Goal: Task Accomplishment & Management: Manage account settings

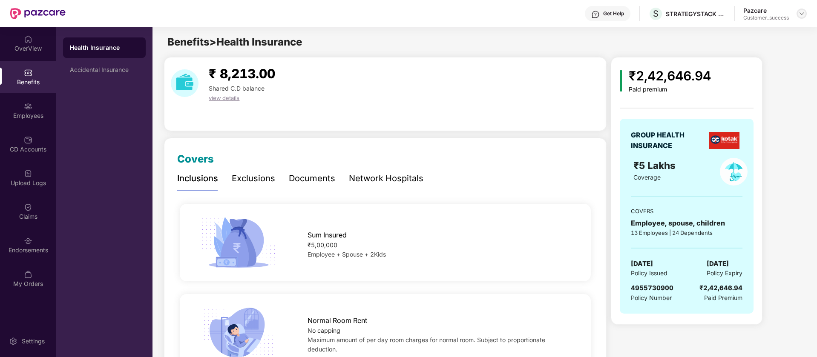
click at [804, 15] on img at bounding box center [801, 13] width 7 height 7
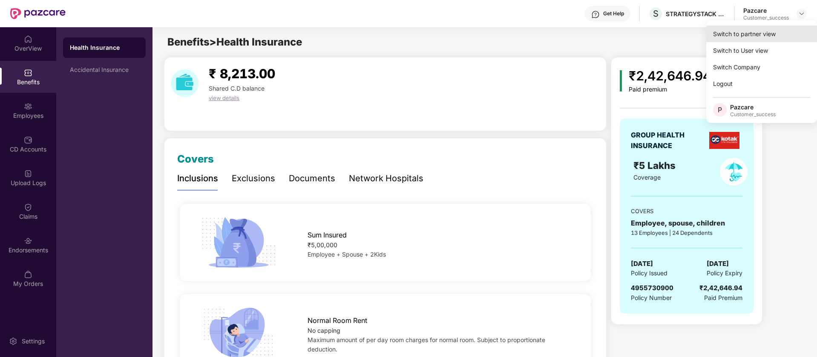
click at [766, 35] on div "Switch to partner view" at bounding box center [761, 34] width 111 height 17
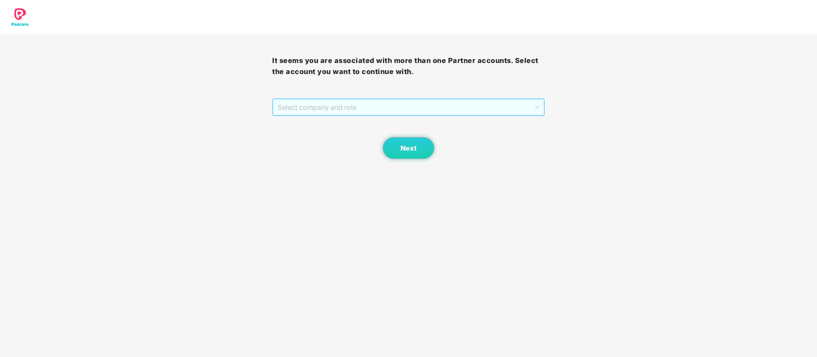
click at [419, 108] on span "Select company and role" at bounding box center [408, 107] width 261 height 16
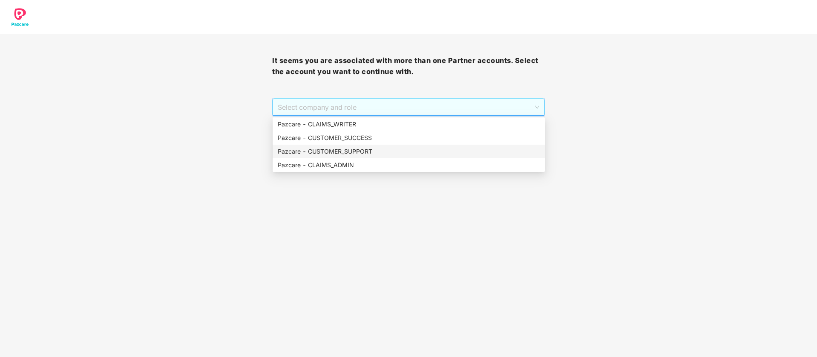
click at [362, 146] on div "Pazcare - CUSTOMER_SUPPORT" at bounding box center [409, 152] width 272 height 14
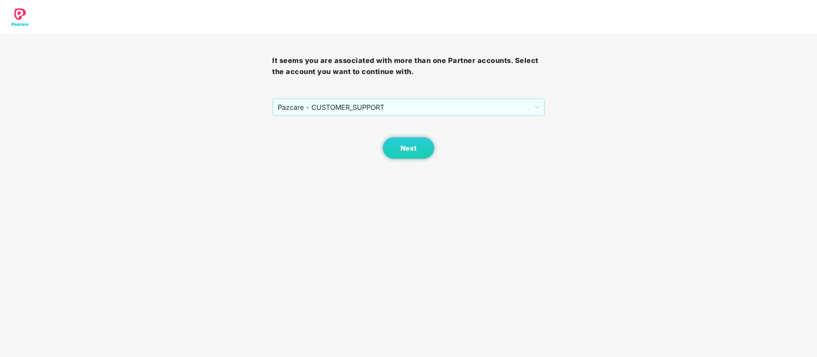
click at [402, 135] on div "Next" at bounding box center [408, 137] width 272 height 43
click at [402, 151] on span "Next" at bounding box center [408, 148] width 16 height 8
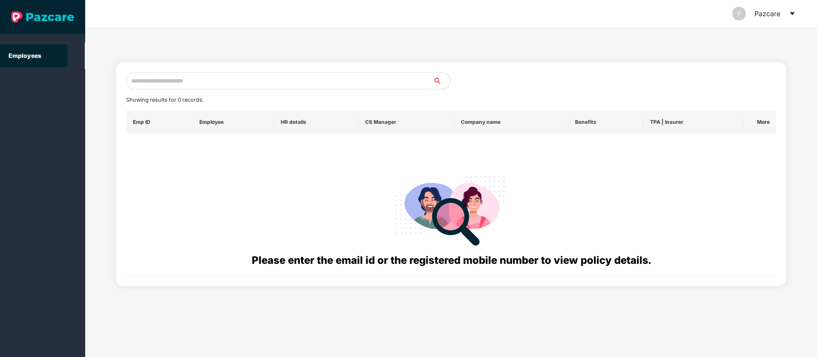
click at [225, 71] on div "Showing results for 0 records. Emp ID Employee HR details CS Manager Company na…" at bounding box center [451, 174] width 671 height 224
click at [226, 81] on input "text" at bounding box center [279, 80] width 307 height 17
paste input "**********"
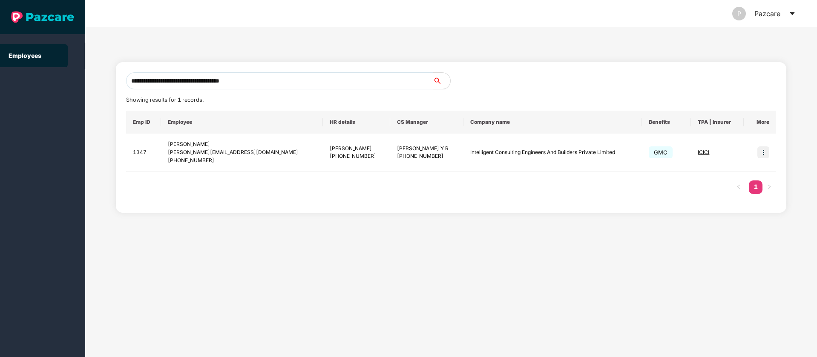
type input "**********"
click at [792, 13] on icon "caret-down" at bounding box center [791, 13] width 5 height 3
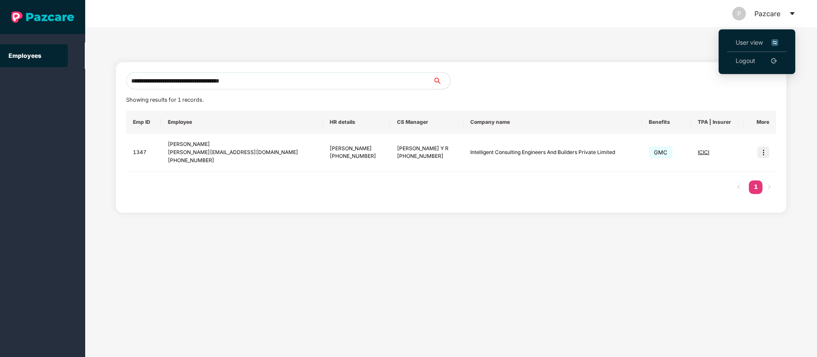
click at [776, 41] on img at bounding box center [774, 42] width 7 height 9
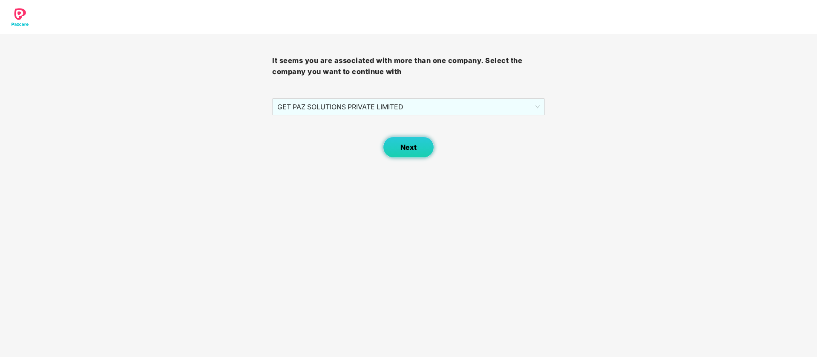
click at [409, 156] on button "Next" at bounding box center [408, 147] width 51 height 21
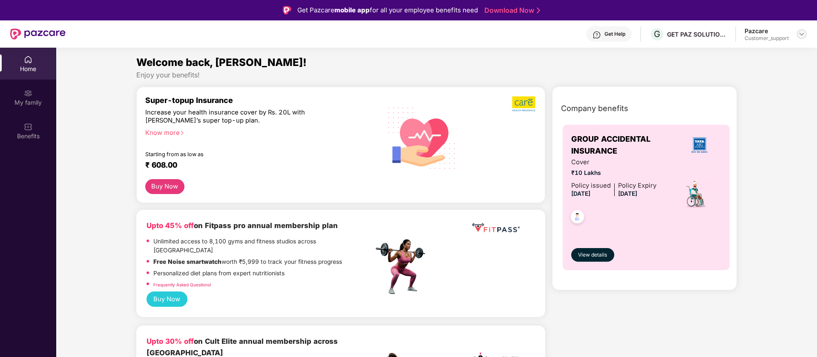
click at [799, 32] on img at bounding box center [801, 34] width 7 height 7
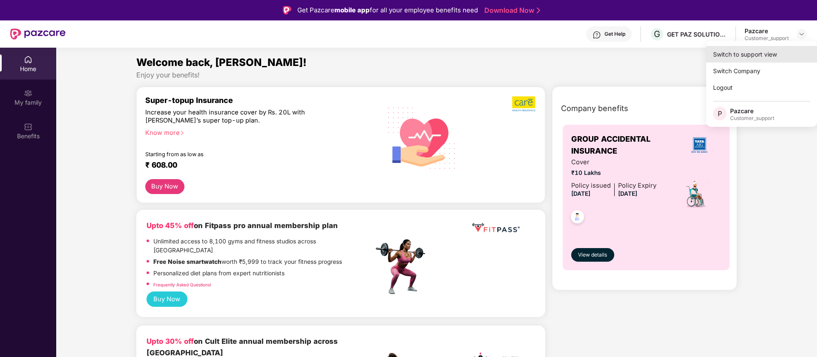
click at [749, 56] on div "Switch to support view" at bounding box center [761, 54] width 111 height 17
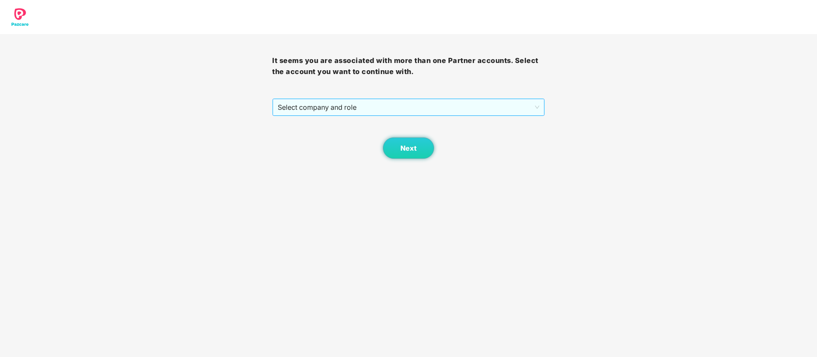
click at [481, 110] on span "Select company and role" at bounding box center [408, 107] width 261 height 16
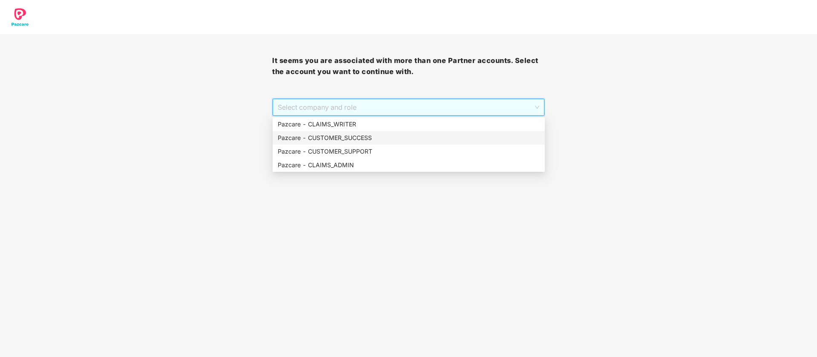
click at [390, 144] on div "Pazcare - CUSTOMER_SUCCESS" at bounding box center [409, 138] width 272 height 14
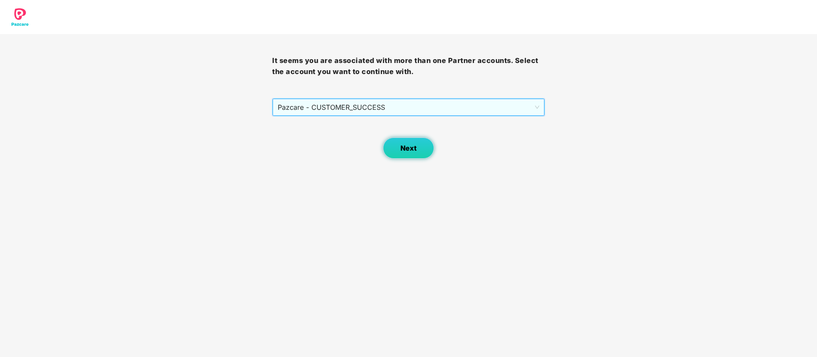
click at [410, 152] on span "Next" at bounding box center [408, 148] width 16 height 8
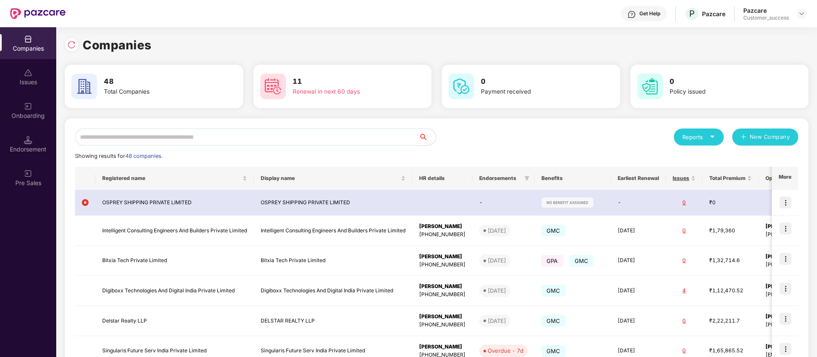
click at [276, 133] on input "text" at bounding box center [247, 137] width 344 height 17
paste input "**********"
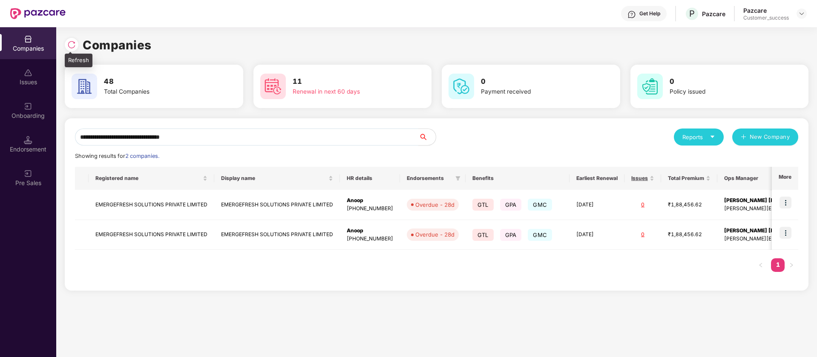
click at [70, 44] on img at bounding box center [71, 44] width 9 height 9
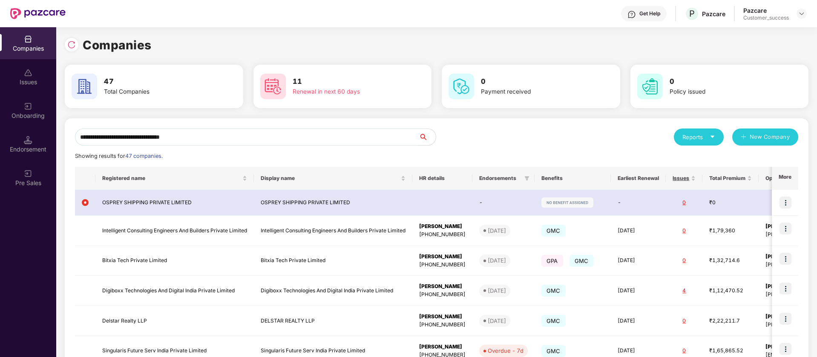
click at [228, 142] on input "**********" at bounding box center [247, 137] width 344 height 17
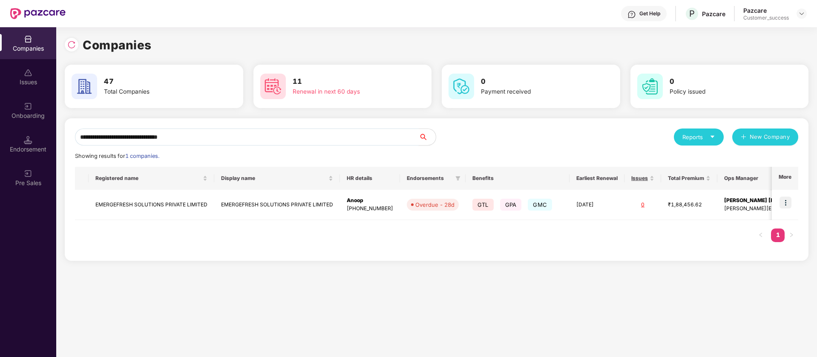
type input "**********"
click at [802, 13] on img at bounding box center [801, 13] width 7 height 7
click at [766, 55] on div "Switch Partner" at bounding box center [762, 50] width 111 height 17
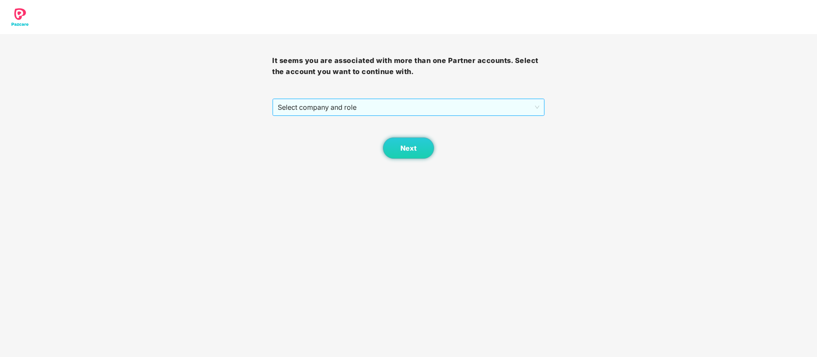
click at [438, 108] on span "Select company and role" at bounding box center [408, 107] width 261 height 16
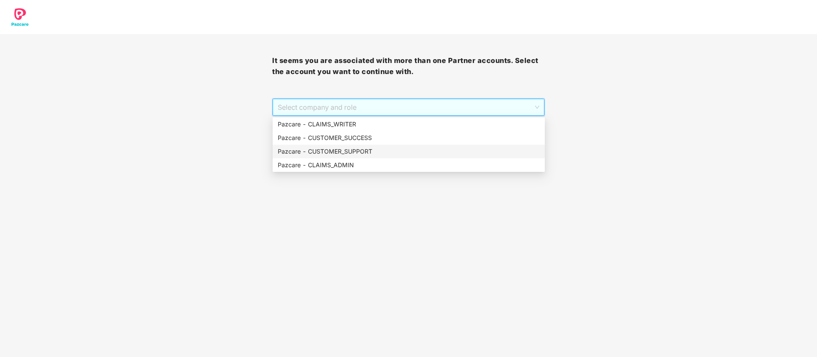
click at [364, 150] on div "Pazcare - CUSTOMER_SUPPORT" at bounding box center [409, 151] width 262 height 9
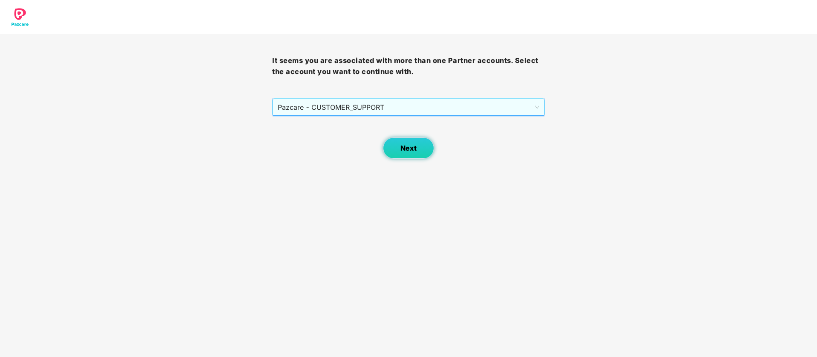
click at [404, 144] on span "Next" at bounding box center [408, 148] width 16 height 8
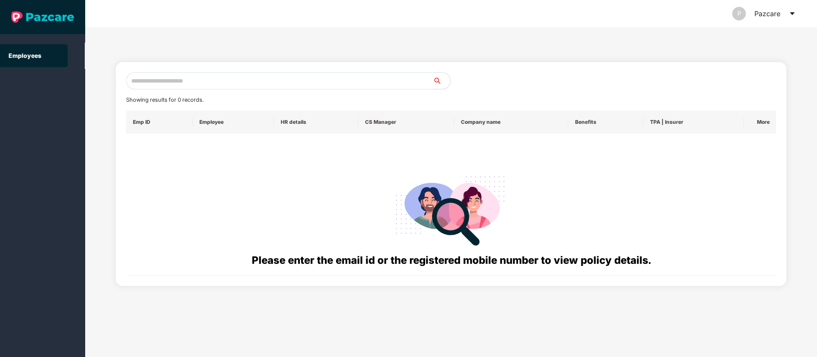
click at [221, 76] on input "text" at bounding box center [279, 80] width 307 height 17
paste input "**********"
type input "**********"
click at [793, 14] on icon "caret-down" at bounding box center [792, 13] width 7 height 7
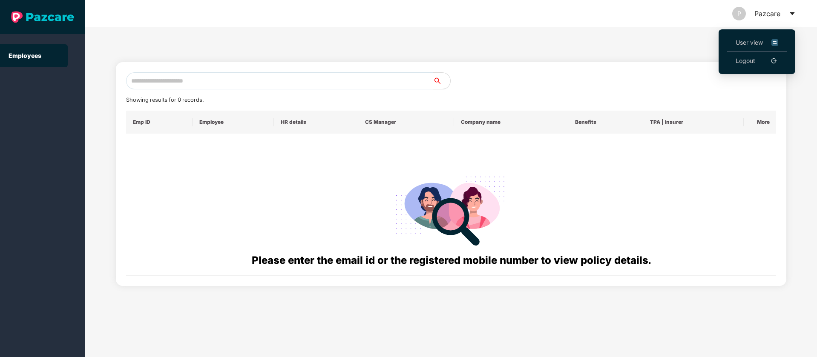
click at [775, 41] on img at bounding box center [774, 42] width 7 height 9
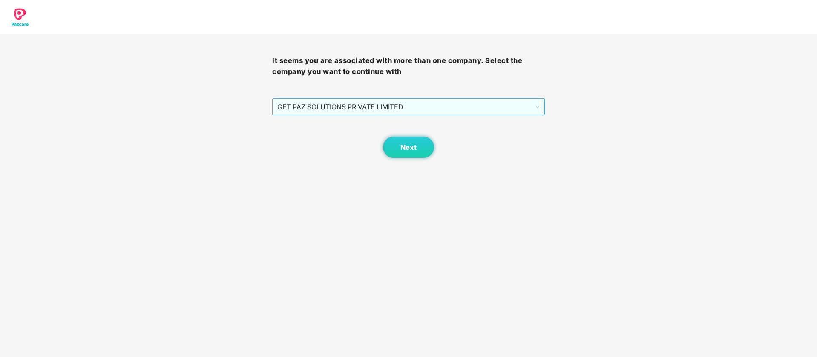
click at [401, 105] on span "GET PAZ SOLUTIONS PRIVATE LIMITED" at bounding box center [408, 107] width 262 height 16
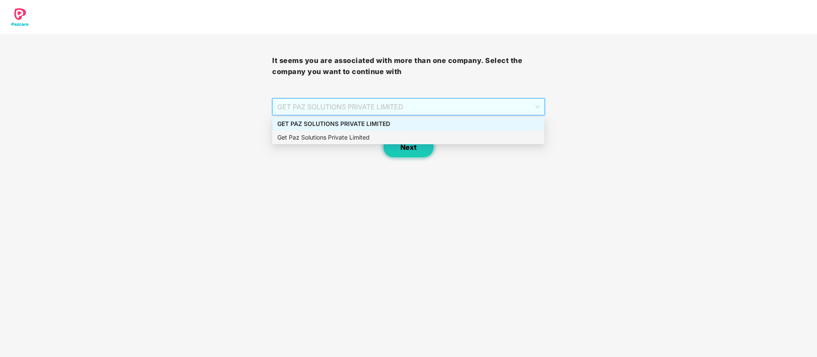
click at [412, 148] on span "Next" at bounding box center [408, 148] width 16 height 8
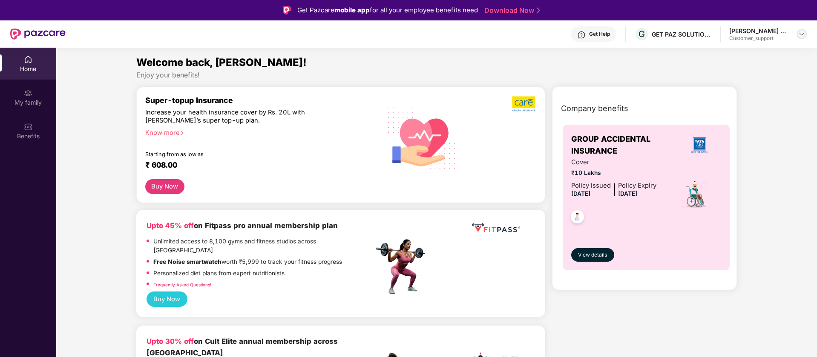
click at [801, 32] on img at bounding box center [801, 34] width 7 height 7
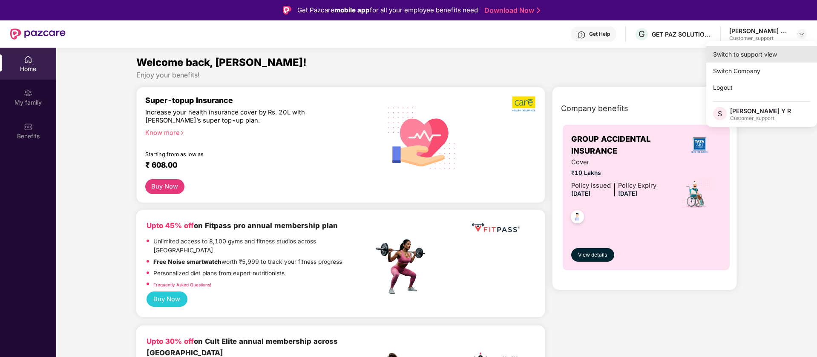
click at [756, 56] on div "Switch to support view" at bounding box center [761, 54] width 111 height 17
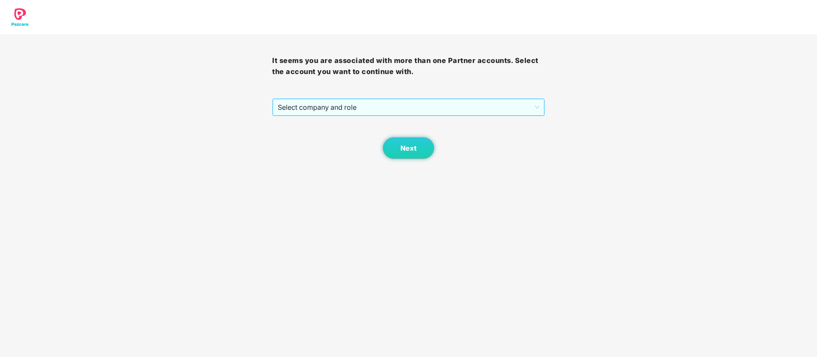
click at [424, 115] on div "Select company and role" at bounding box center [408, 107] width 271 height 17
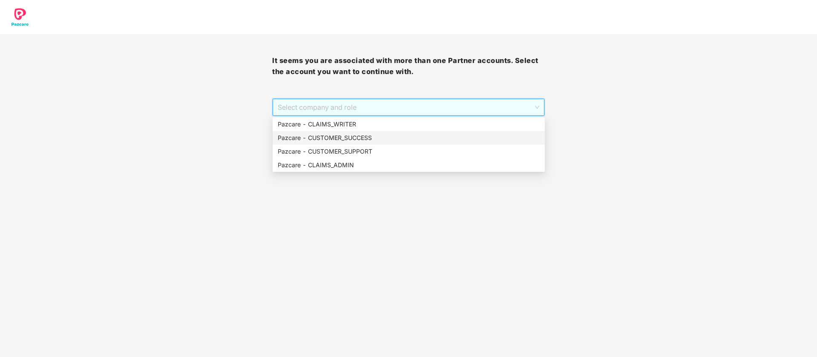
click at [384, 141] on div "Pazcare - CUSTOMER_SUCCESS" at bounding box center [409, 137] width 262 height 9
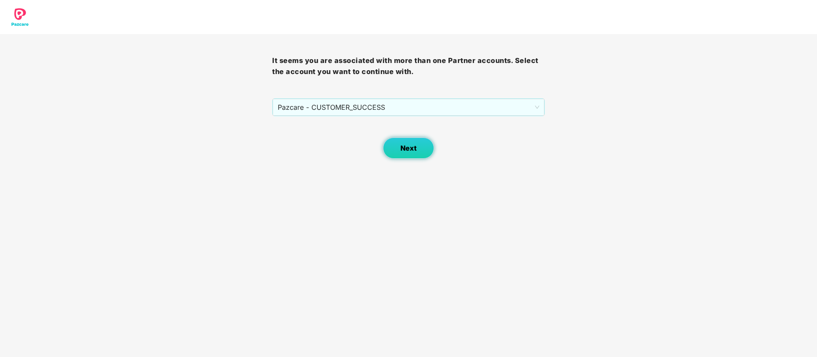
click at [409, 141] on button "Next" at bounding box center [408, 148] width 51 height 21
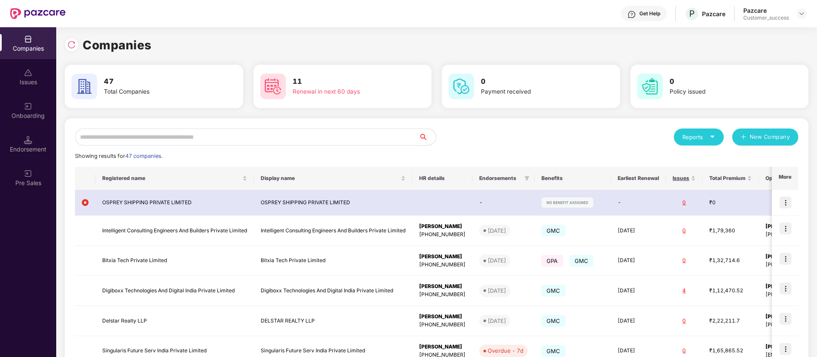
click at [203, 135] on input "text" at bounding box center [247, 137] width 344 height 17
paste input "**********"
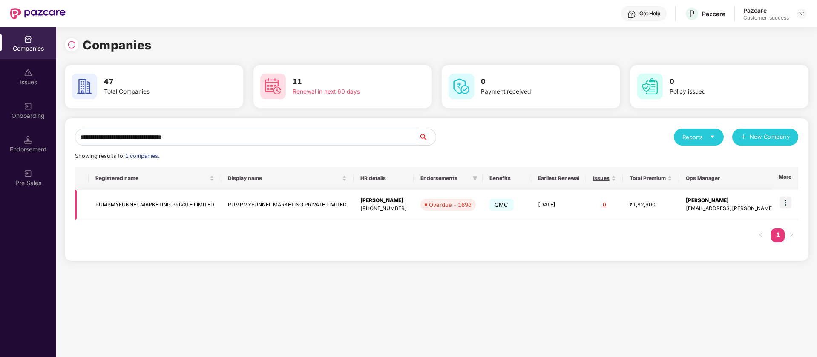
scroll to position [0, 1]
type input "**********"
click at [787, 202] on img at bounding box center [785, 203] width 12 height 12
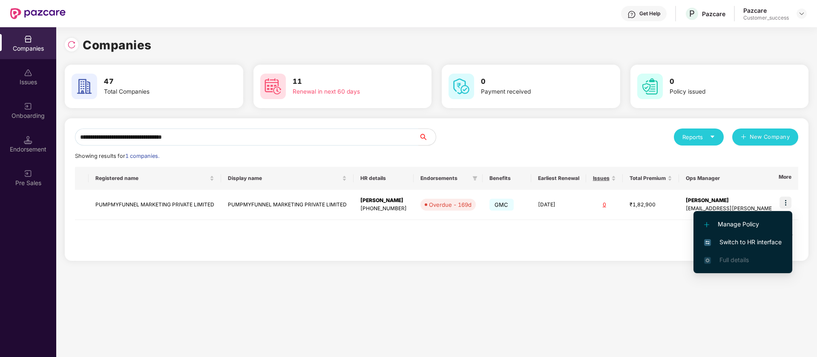
click at [764, 239] on span "Switch to HR interface" at bounding box center [743, 242] width 78 height 9
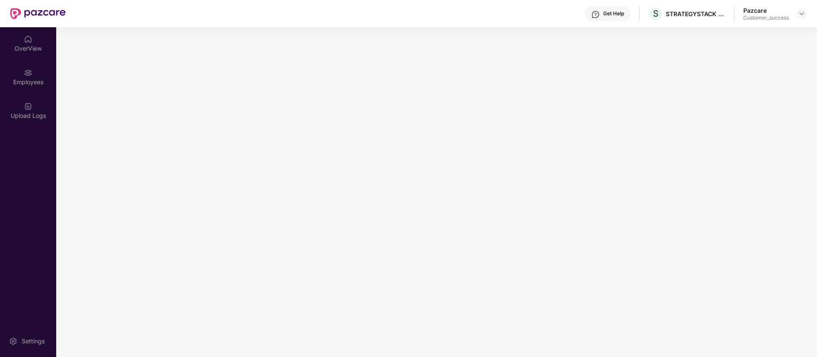
scroll to position [0, 0]
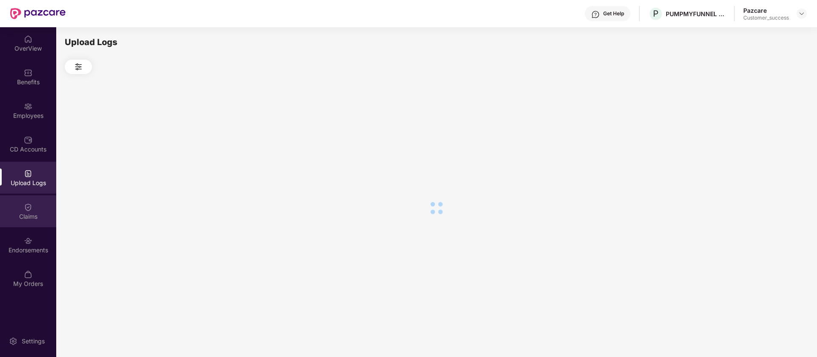
click at [29, 224] on div "Claims" at bounding box center [28, 211] width 56 height 32
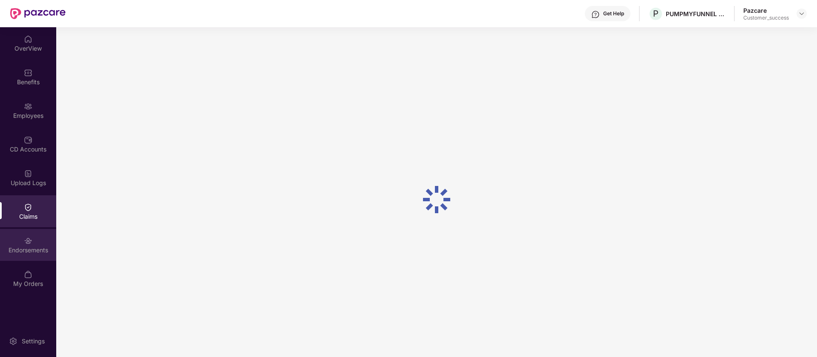
click at [25, 247] on div "Endorsements" at bounding box center [28, 250] width 56 height 9
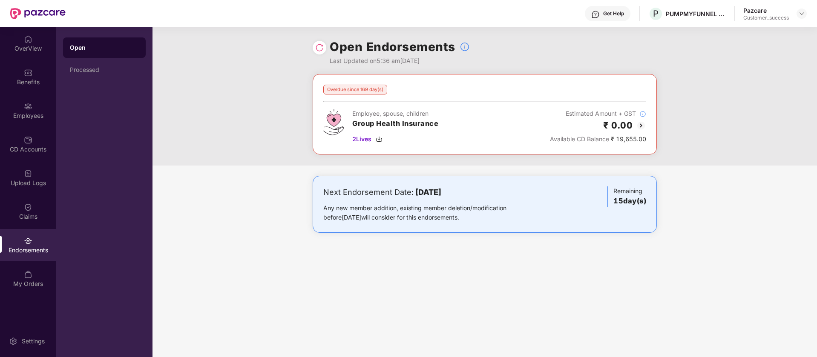
click at [642, 127] on img at bounding box center [641, 126] width 10 height 10
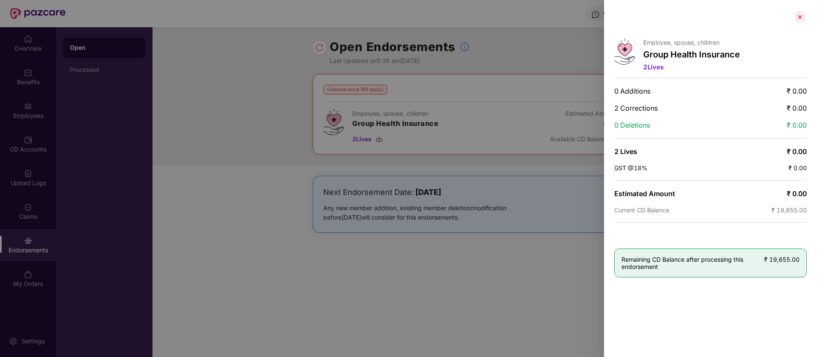
click at [803, 22] on div at bounding box center [800, 17] width 14 height 14
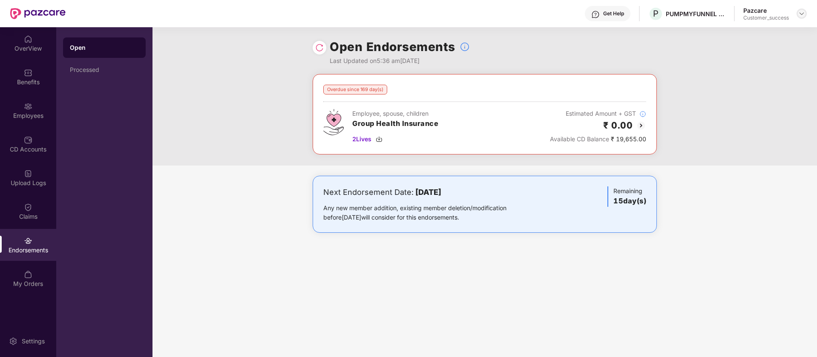
click at [799, 14] on img at bounding box center [801, 13] width 7 height 7
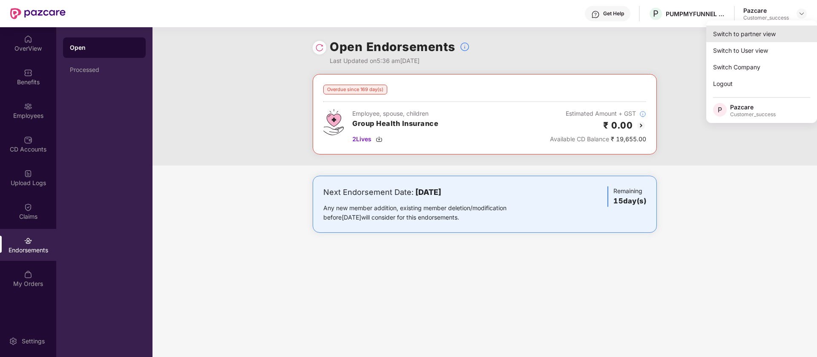
click at [777, 33] on div "Switch to partner view" at bounding box center [761, 34] width 111 height 17
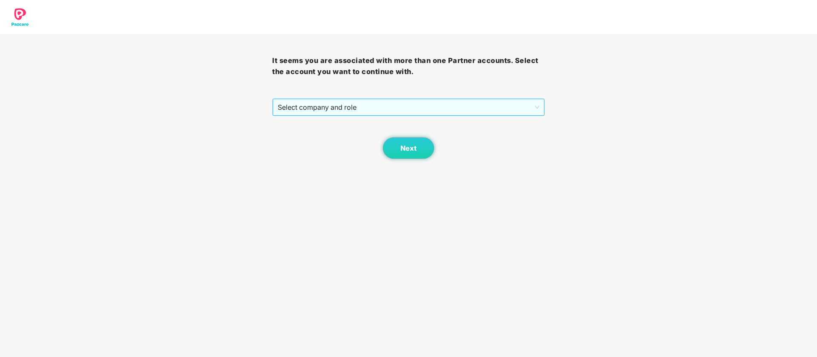
click at [473, 99] on span "Select company and role" at bounding box center [408, 107] width 261 height 16
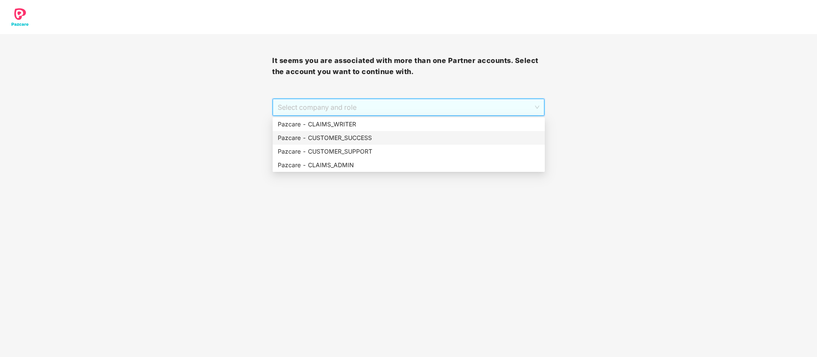
click at [390, 139] on div "Pazcare - CUSTOMER_SUCCESS" at bounding box center [409, 137] width 262 height 9
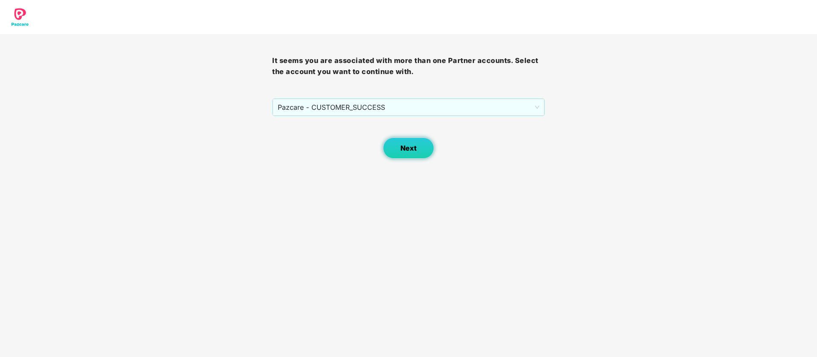
click at [411, 148] on span "Next" at bounding box center [408, 148] width 16 height 8
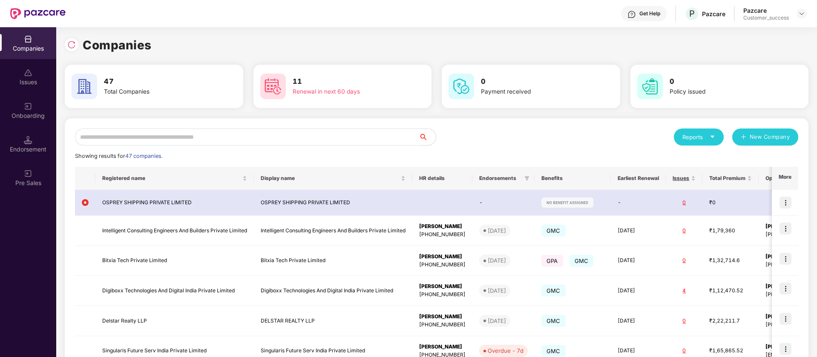
click at [214, 140] on input "text" at bounding box center [247, 137] width 344 height 17
paste input "**********"
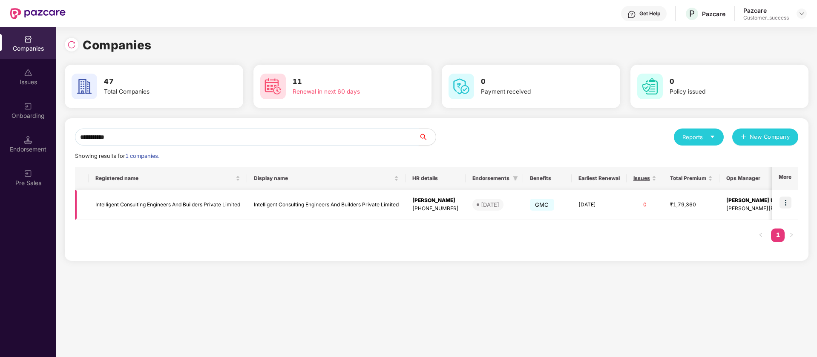
type input "**********"
click at [788, 203] on img at bounding box center [785, 203] width 12 height 12
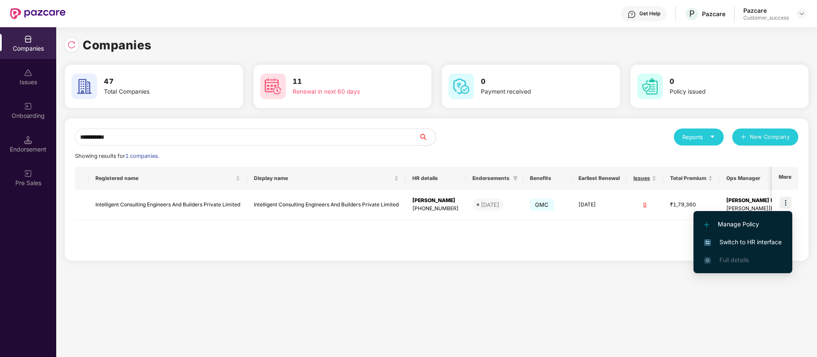
click at [769, 242] on span "Switch to HR interface" at bounding box center [743, 242] width 78 height 9
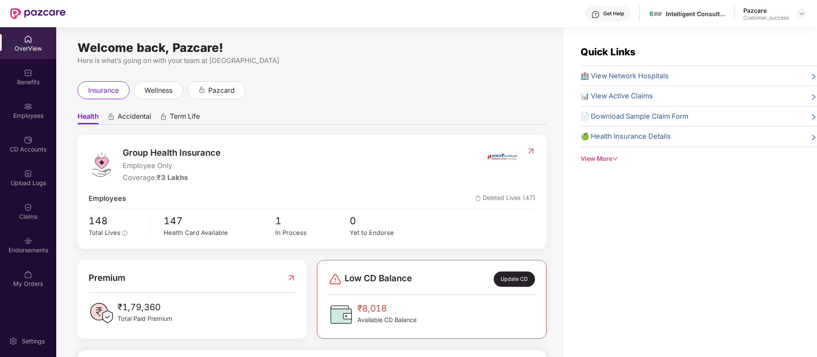
click at [604, 15] on div "Get Help" at bounding box center [613, 13] width 21 height 7
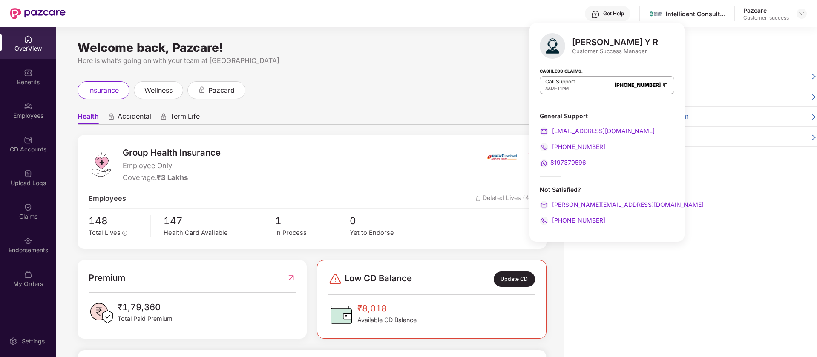
click at [604, 15] on div "Get Help" at bounding box center [613, 13] width 21 height 7
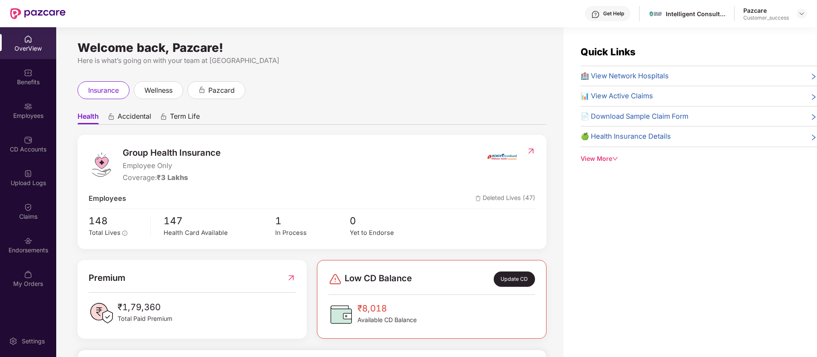
click at [534, 13] on div "Get Help Intelligent Consulting Engineers And Builders Private Limited Pazcare …" at bounding box center [436, 13] width 741 height 27
click at [801, 12] on img at bounding box center [801, 13] width 7 height 7
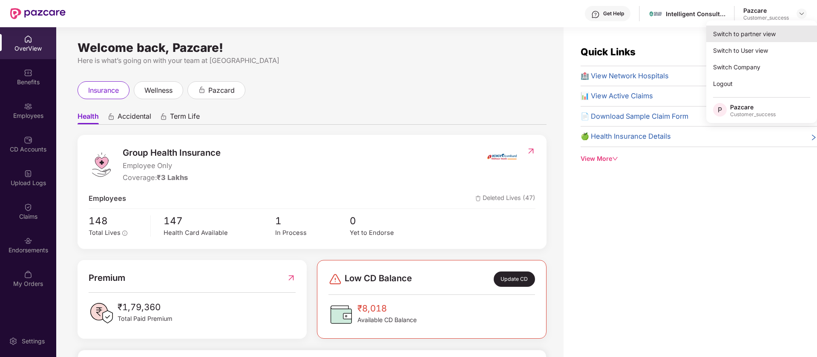
click at [774, 37] on div "Switch to partner view" at bounding box center [761, 34] width 111 height 17
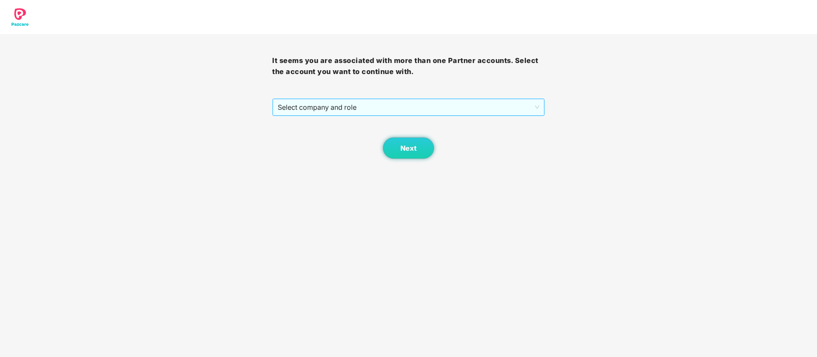
click at [471, 107] on span "Select company and role" at bounding box center [408, 107] width 261 height 16
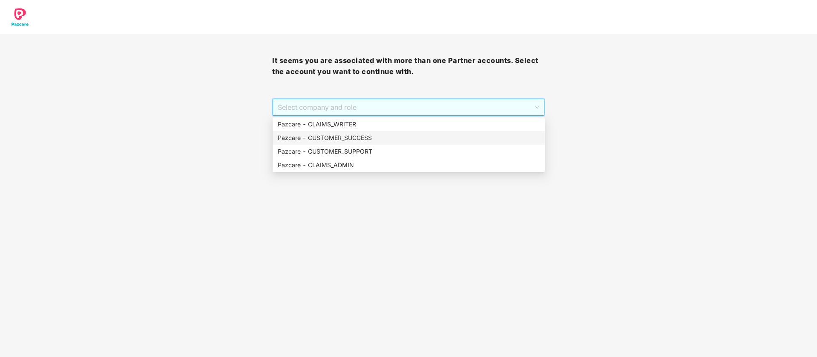
click at [380, 136] on div "Pazcare - CUSTOMER_SUCCESS" at bounding box center [409, 137] width 262 height 9
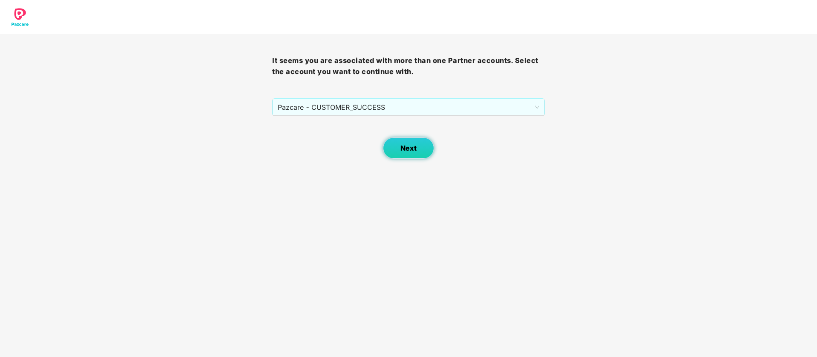
click at [402, 155] on button "Next" at bounding box center [408, 148] width 51 height 21
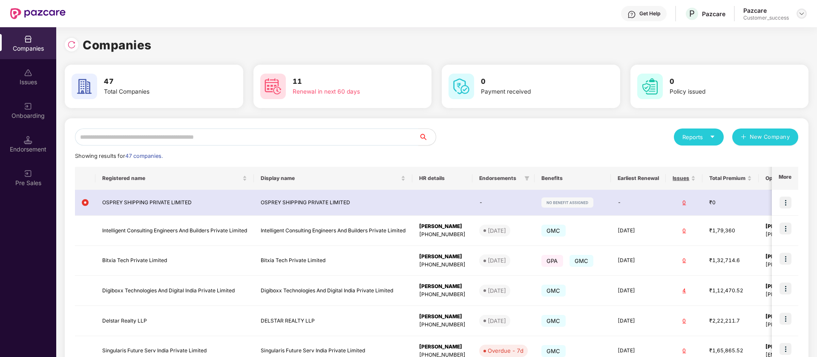
click at [803, 12] on img at bounding box center [801, 13] width 7 height 7
click at [758, 49] on div "Switch Partner" at bounding box center [762, 50] width 111 height 17
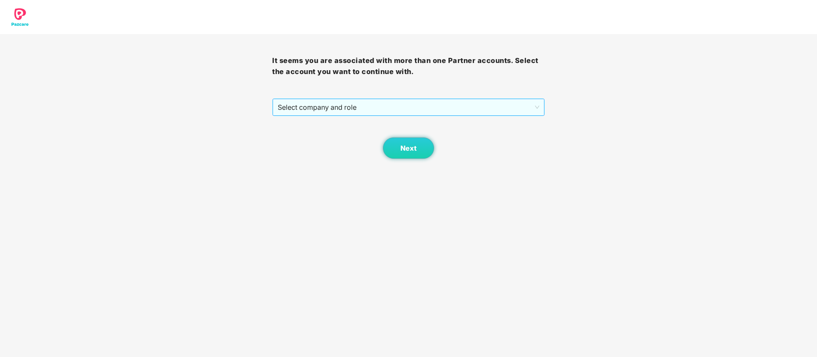
click at [450, 104] on span "Select company and role" at bounding box center [408, 107] width 261 height 16
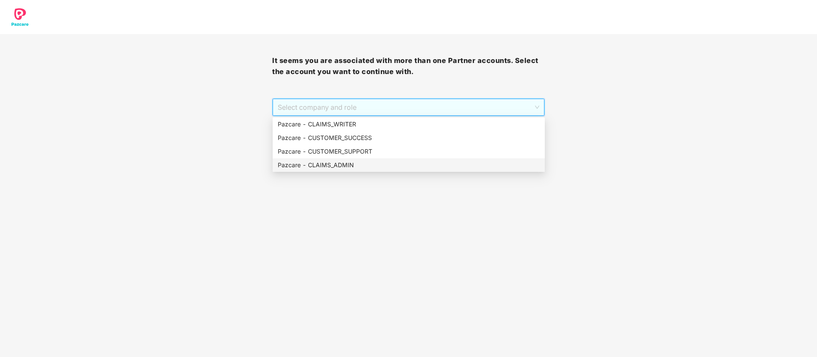
click at [388, 159] on div "Pazcare - CLAIMS_ADMIN" at bounding box center [409, 165] width 272 height 14
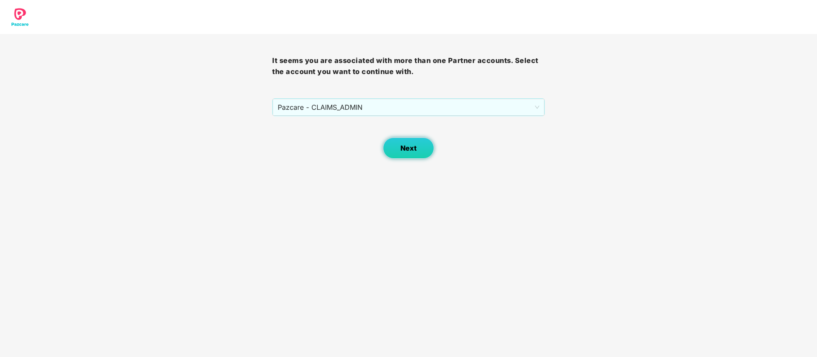
click at [402, 146] on span "Next" at bounding box center [408, 148] width 16 height 8
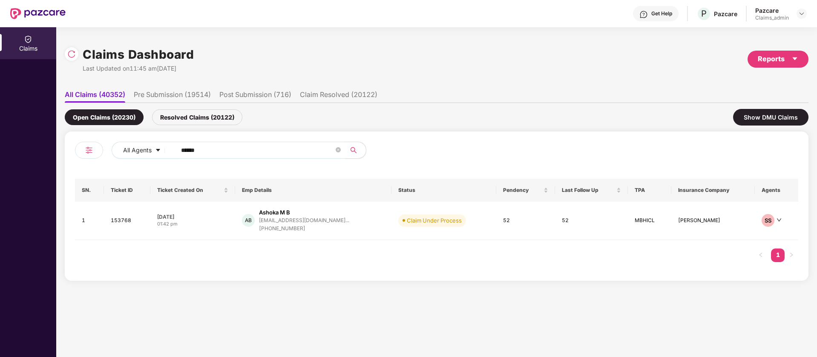
click at [64, 54] on div "Claims Dashboard Last Updated on 11:45 am[DATE] Reports All Claims (40352) Pre …" at bounding box center [436, 192] width 761 height 330
click at [75, 56] on img at bounding box center [71, 54] width 9 height 9
click at [804, 14] on img at bounding box center [801, 13] width 7 height 7
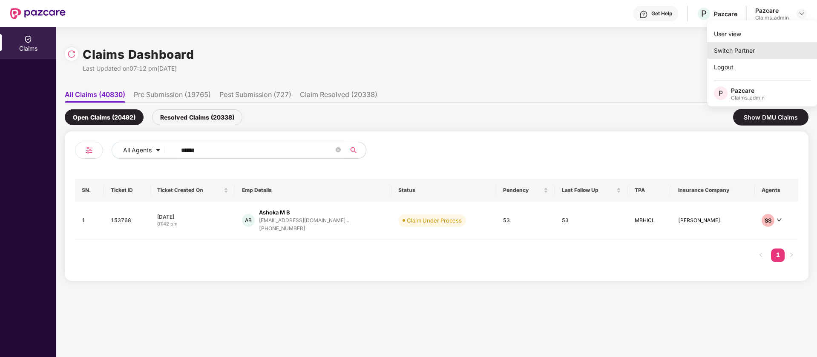
click at [759, 49] on div "Switch Partner" at bounding box center [762, 50] width 111 height 17
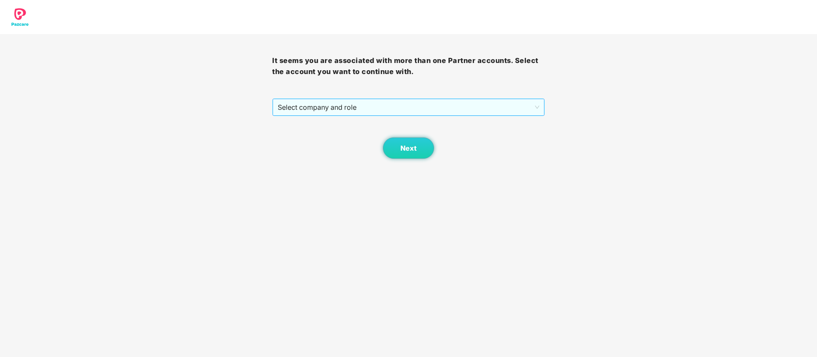
click at [338, 108] on span "Select company and role" at bounding box center [408, 107] width 261 height 16
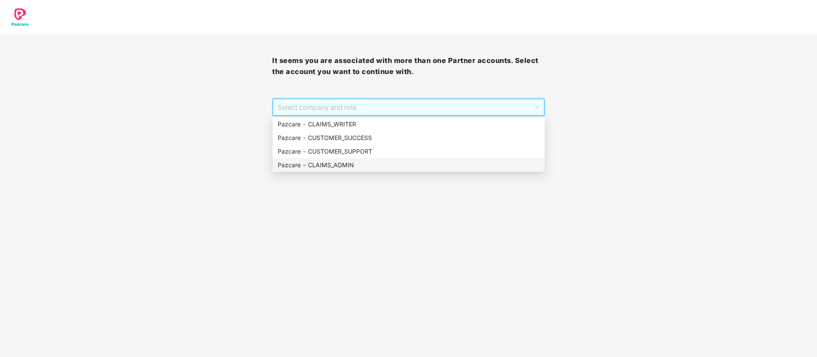
click at [394, 165] on div "Pazcare - CLAIMS_ADMIN" at bounding box center [409, 165] width 262 height 9
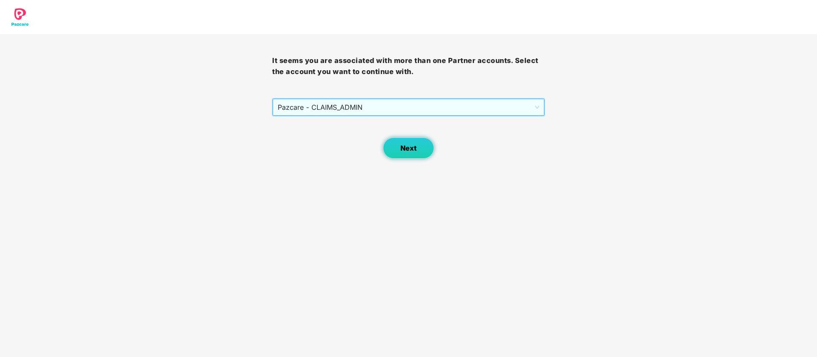
click at [413, 149] on span "Next" at bounding box center [408, 148] width 16 height 8
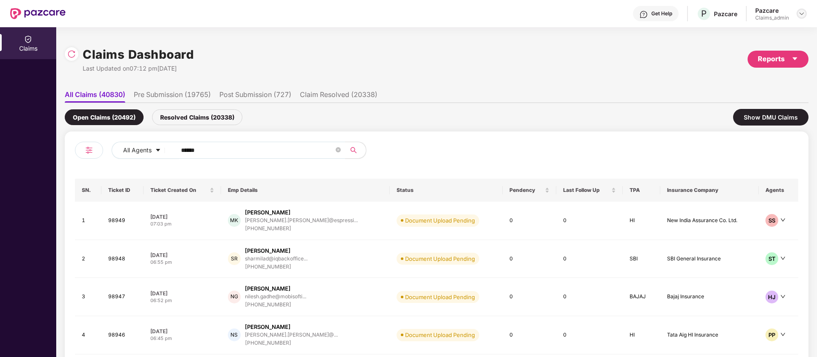
click at [806, 12] on div at bounding box center [801, 14] width 10 height 10
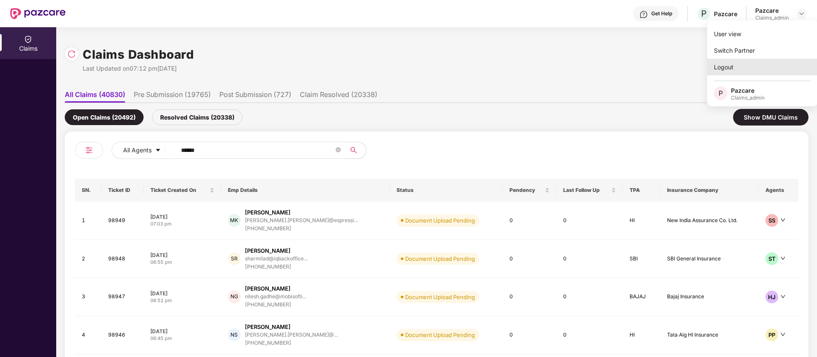
click at [757, 71] on div "Logout" at bounding box center [762, 67] width 111 height 17
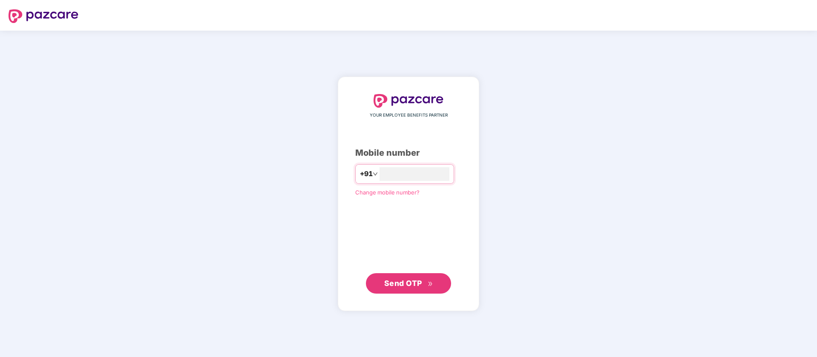
type input "*"
type input "**********"
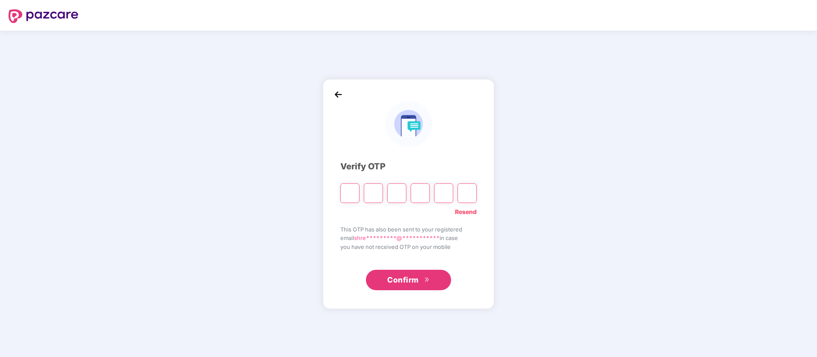
type input "*"
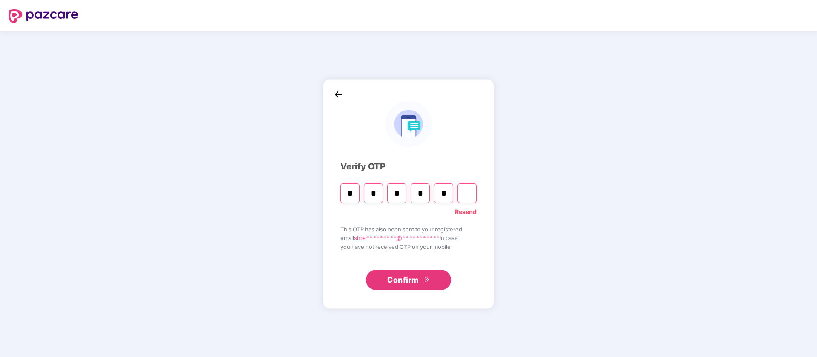
type input "*"
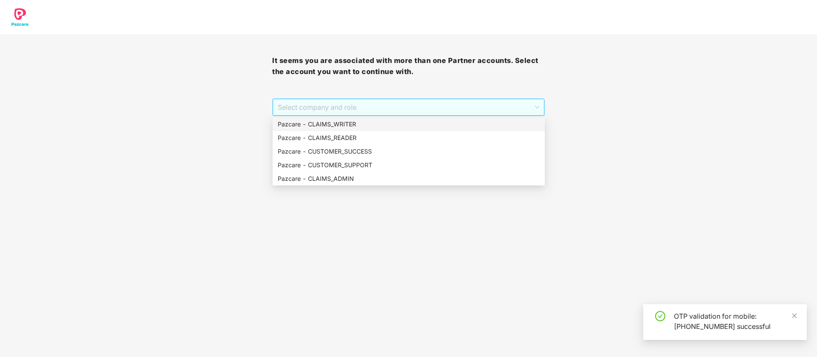
click at [470, 112] on span "Select company and role" at bounding box center [408, 107] width 261 height 16
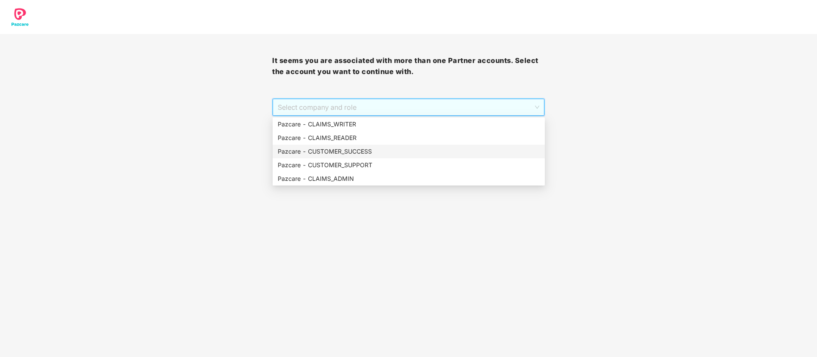
click at [402, 151] on div "Pazcare - CUSTOMER_SUCCESS" at bounding box center [409, 151] width 262 height 9
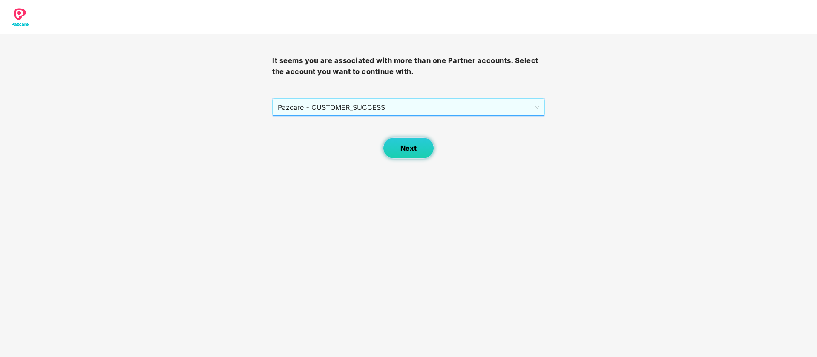
click at [420, 156] on button "Next" at bounding box center [408, 148] width 51 height 21
